Goal: Register for event/course

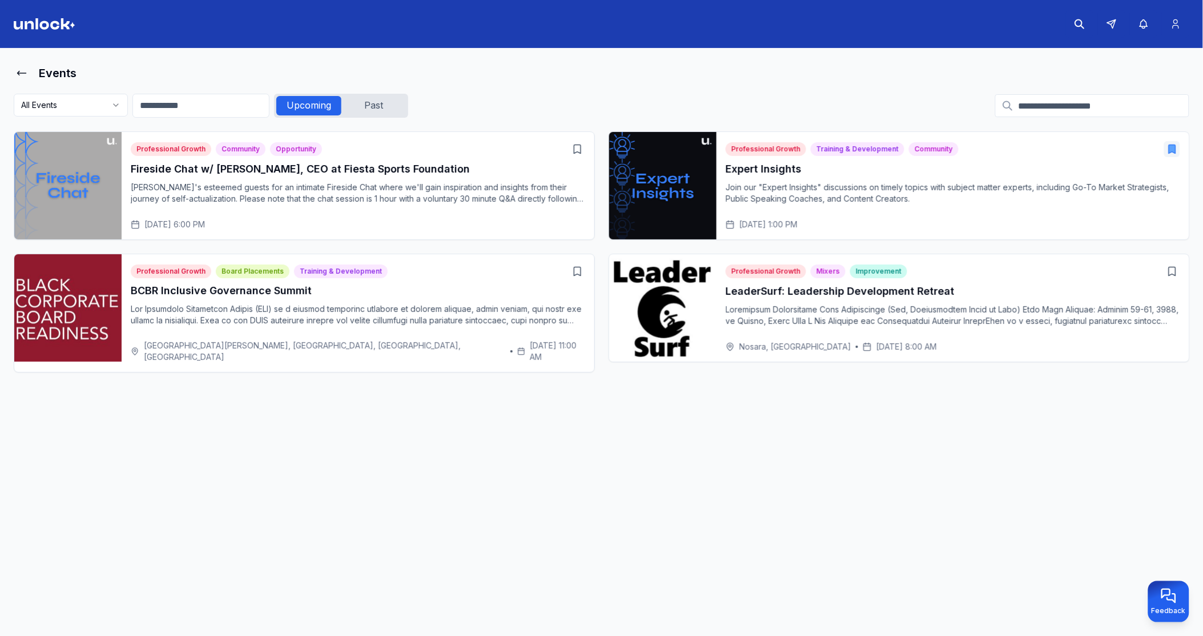
click at [795, 288] on h3 "LeaderSurf: Leadership Development Retreat" at bounding box center [953, 291] width 455 height 16
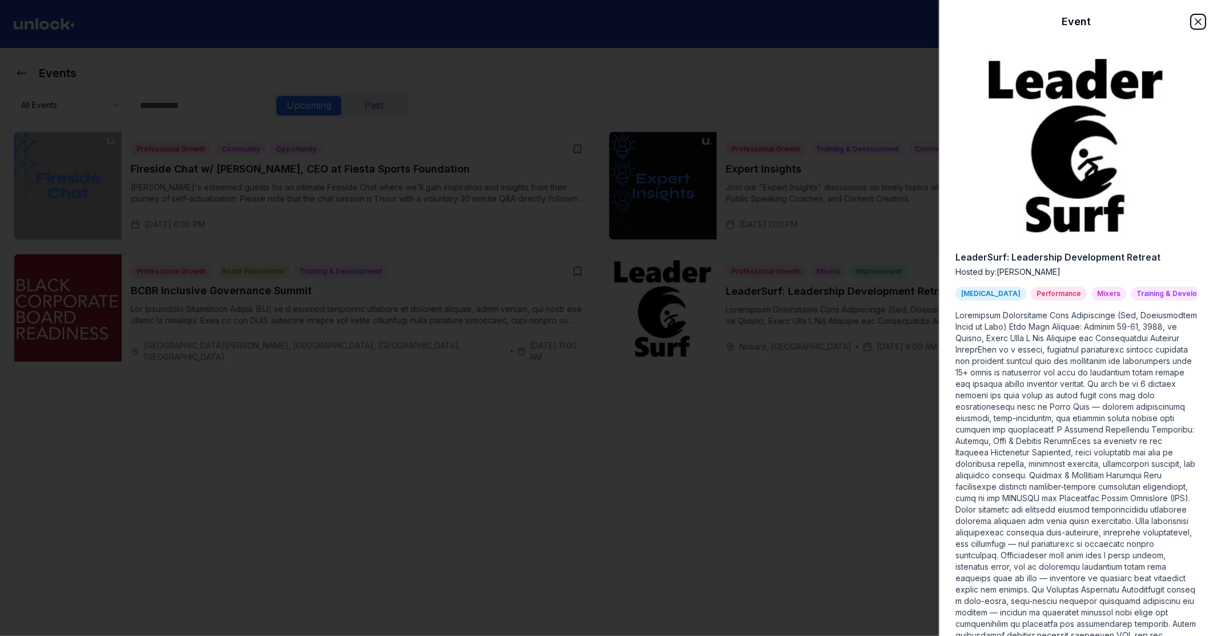
click at [1192, 26] on icon "button" at bounding box center [1197, 21] width 11 height 11
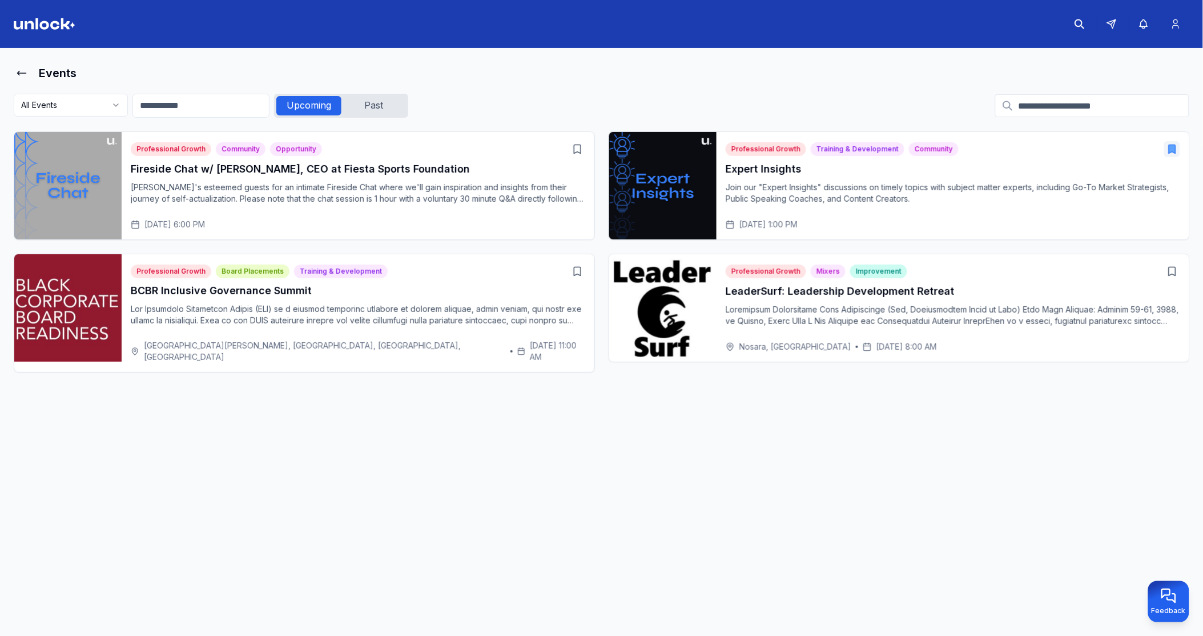
click at [807, 306] on p at bounding box center [953, 315] width 455 height 23
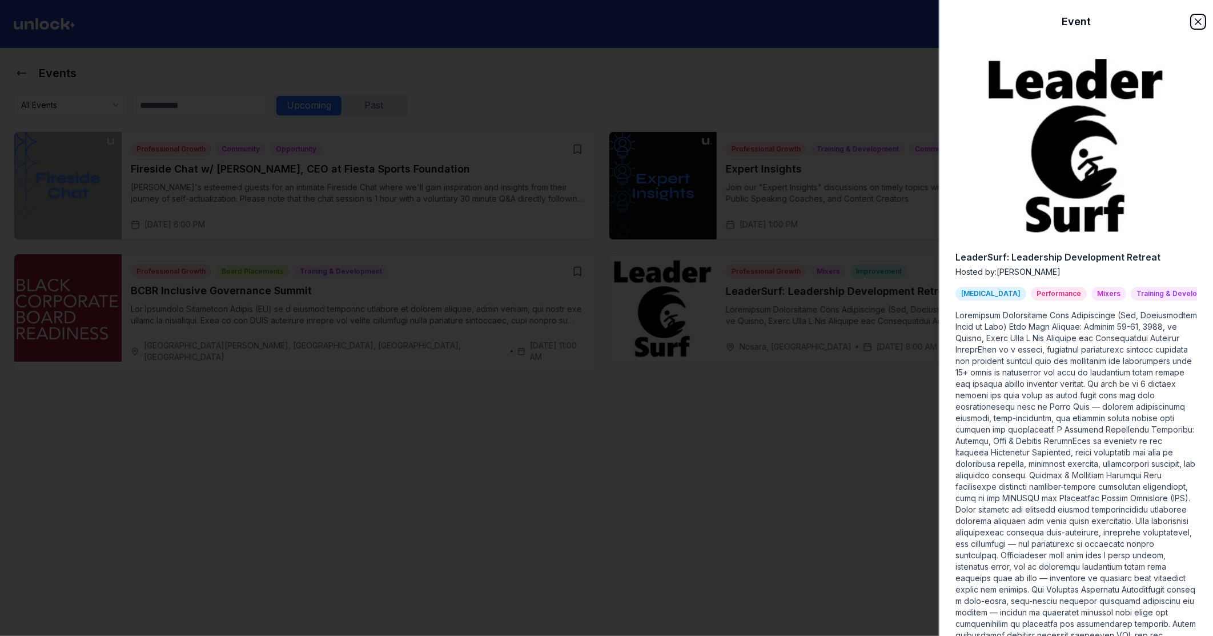
click at [1195, 24] on icon "button" at bounding box center [1198, 22] width 6 height 6
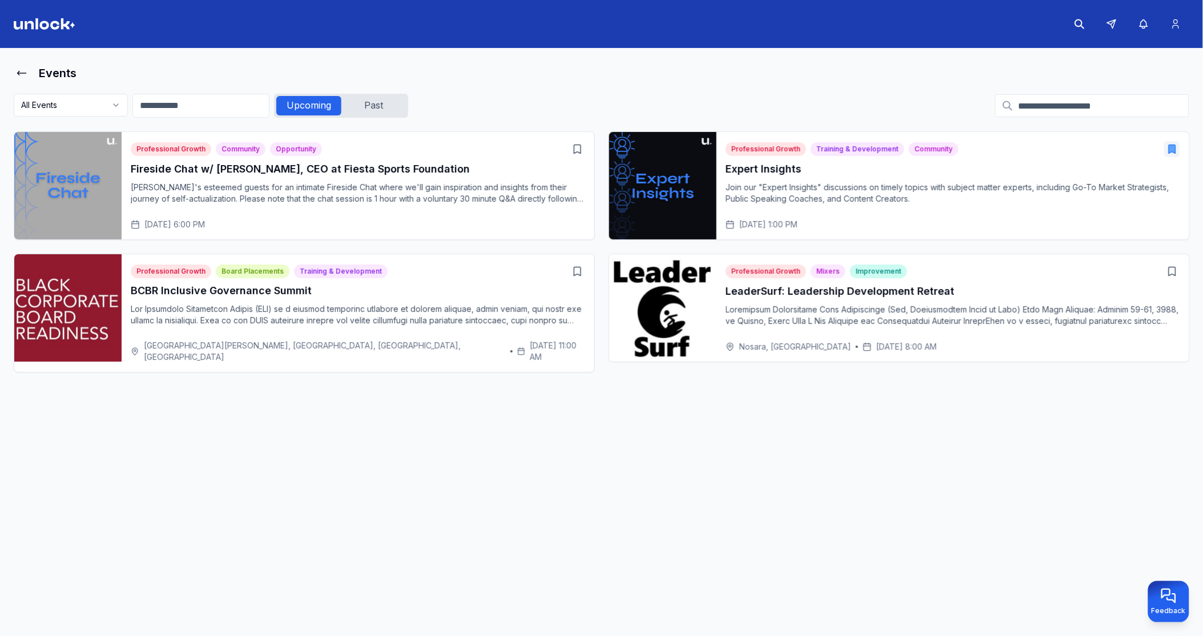
click at [940, 303] on div "LeaderSurf: Leadership Development Retreat" at bounding box center [953, 309] width 455 height 53
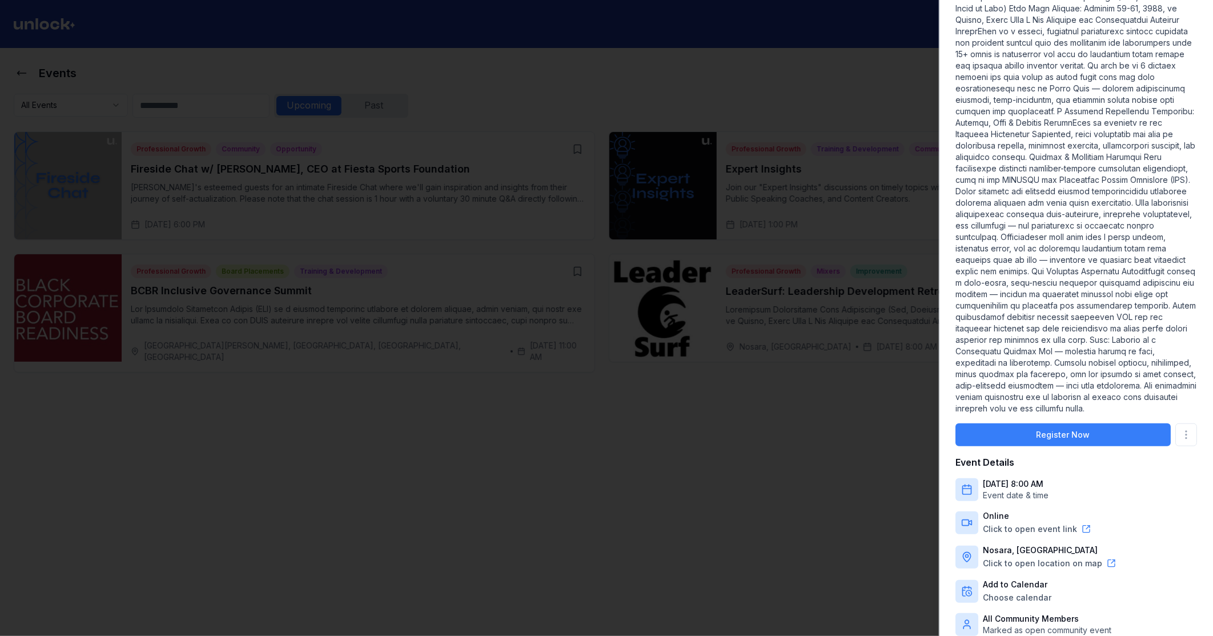
scroll to position [333, 0]
click at [754, 210] on div at bounding box center [606, 318] width 1213 height 636
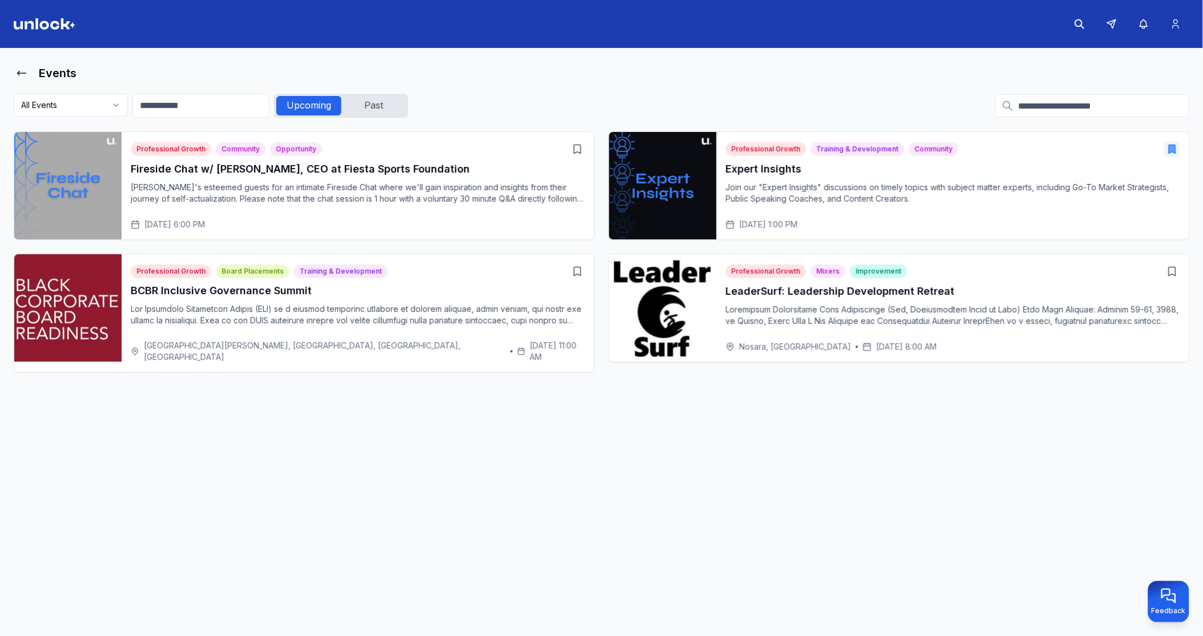
click at [760, 196] on p "Join our "Expert Insights" discussions on timely topics with subject matter exp…" at bounding box center [953, 193] width 455 height 23
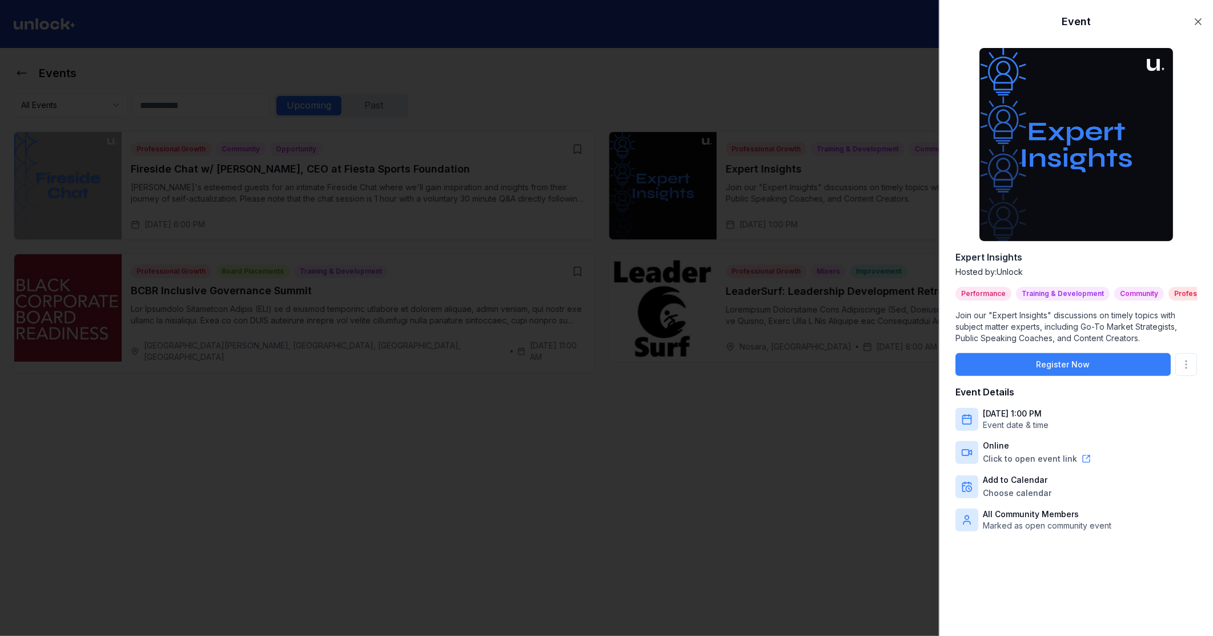
scroll to position [25, 0]
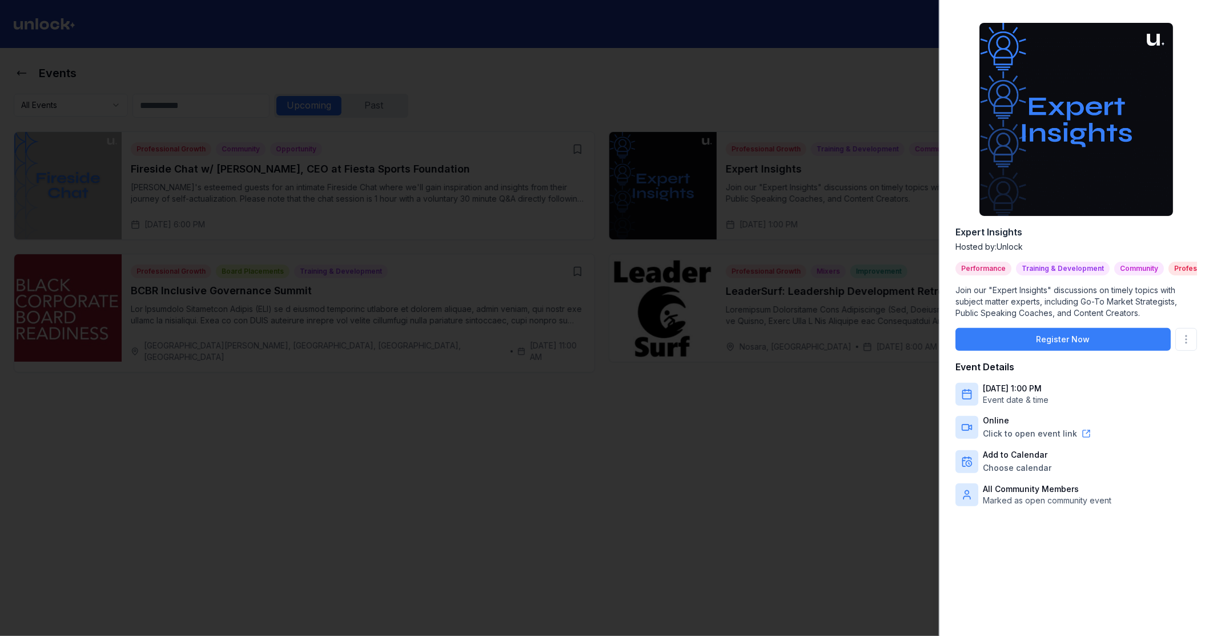
click at [835, 307] on div at bounding box center [606, 318] width 1213 height 636
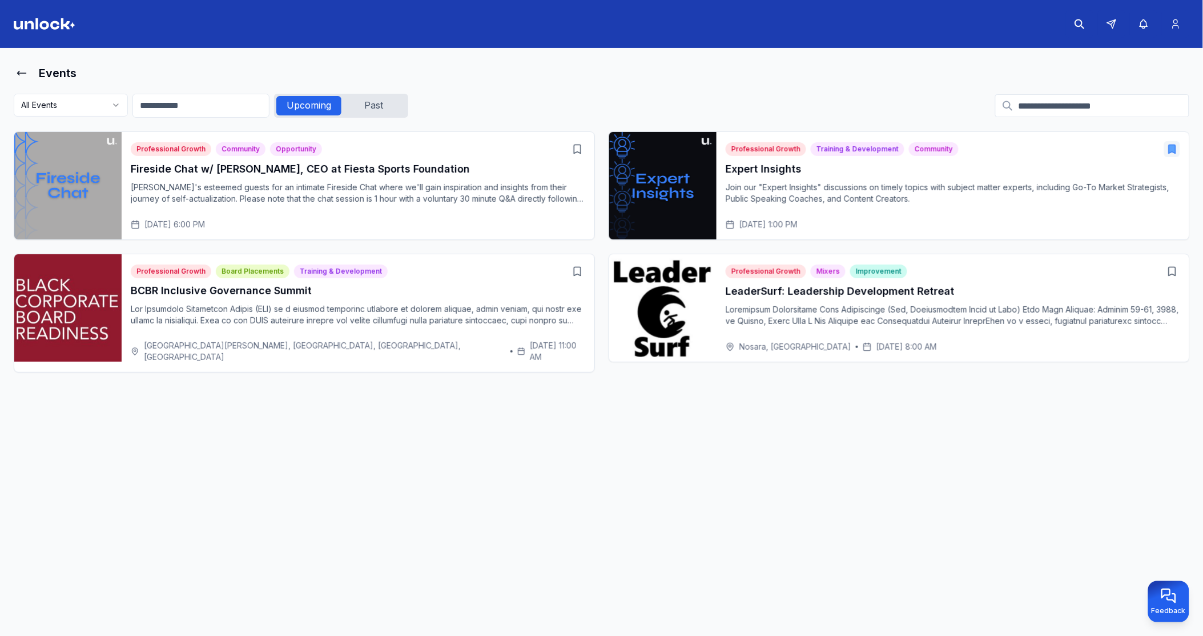
click at [835, 307] on p at bounding box center [953, 315] width 455 height 23
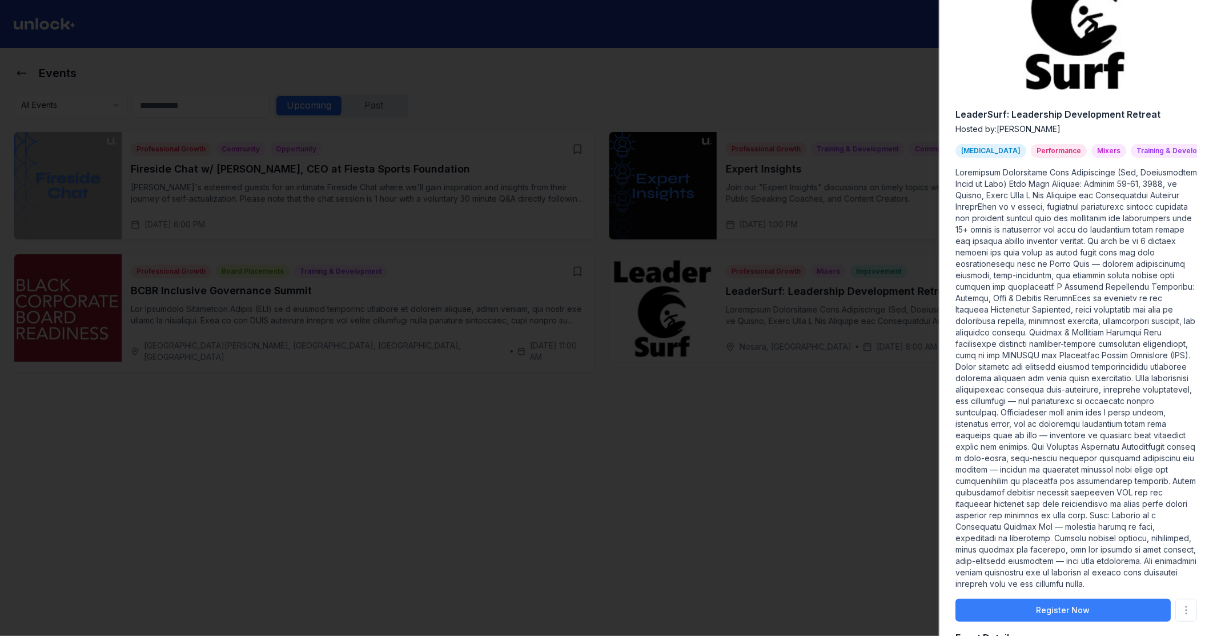
scroll to position [333, 0]
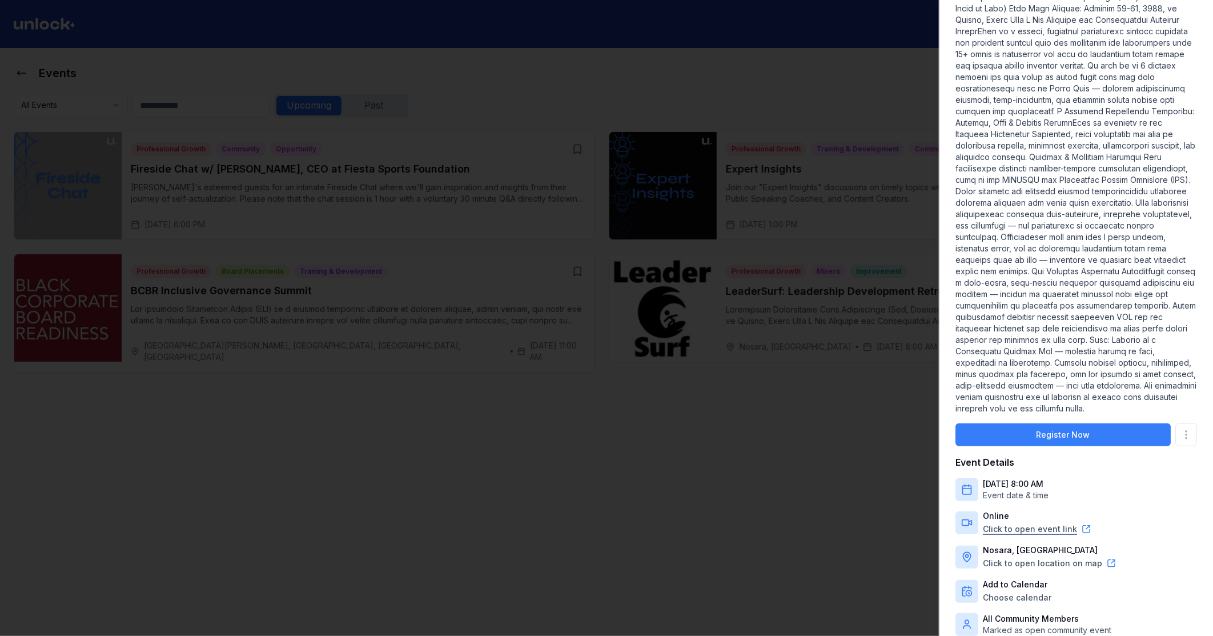
click at [1042, 534] on link "Click to open event link" at bounding box center [1030, 528] width 94 height 11
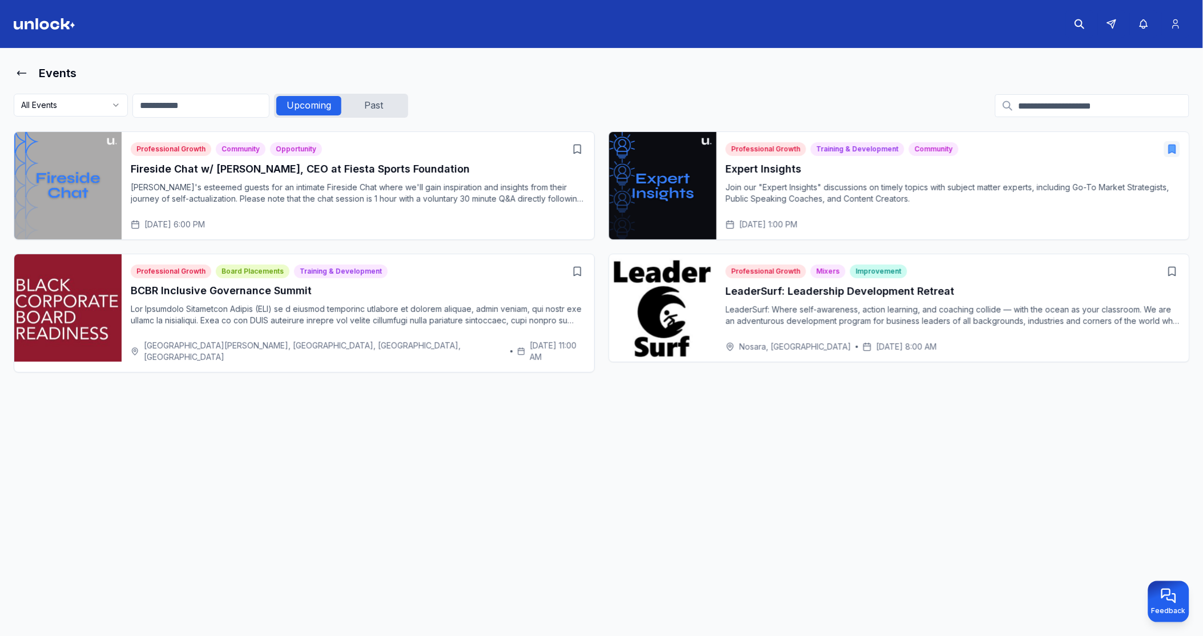
click at [815, 318] on p "LeaderSurf: Where self-awareness, action learning, and coaching collide — with …" at bounding box center [953, 315] width 455 height 23
